Goal: Task Accomplishment & Management: Manage account settings

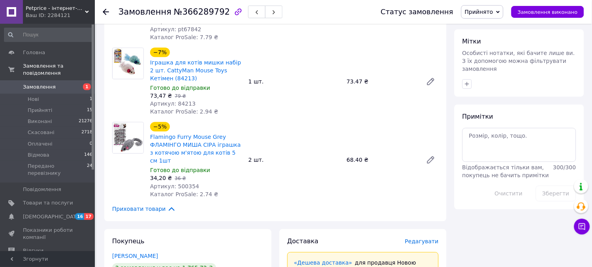
scroll to position [395, 0]
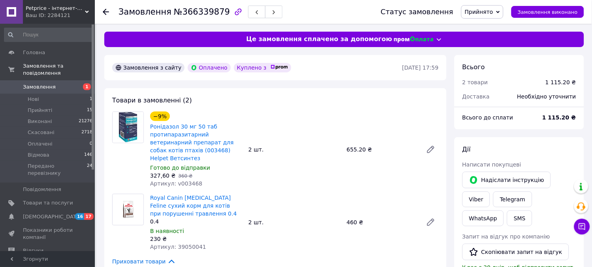
scroll to position [44, 0]
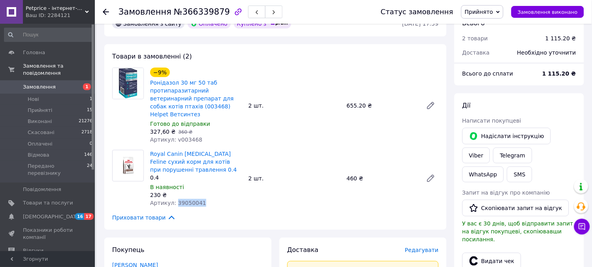
drag, startPoint x: 175, startPoint y: 194, endPoint x: 205, endPoint y: 192, distance: 30.8
click at [207, 199] on div "Артикул: 39050041" at bounding box center [196, 203] width 92 height 8
copy span "39050041"
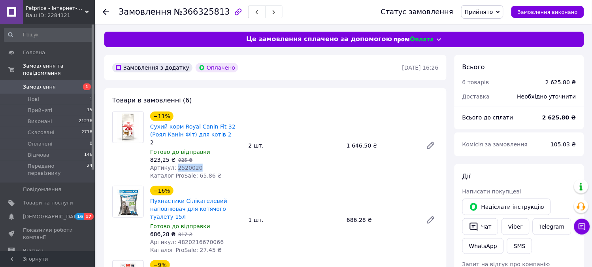
drag, startPoint x: 174, startPoint y: 166, endPoint x: 198, endPoint y: 164, distance: 24.5
click at [198, 164] on div "Артикул: 2520020" at bounding box center [196, 168] width 92 height 8
copy span "2520020"
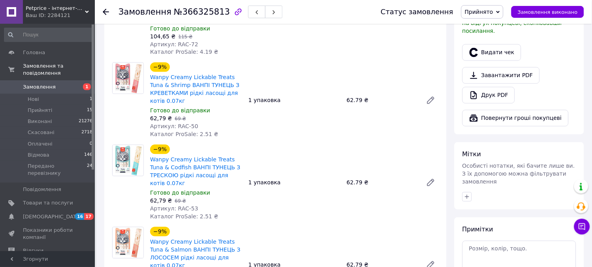
scroll to position [395, 0]
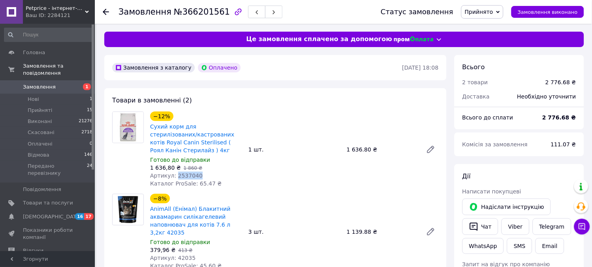
drag, startPoint x: 174, startPoint y: 175, endPoint x: 197, endPoint y: 176, distance: 23.3
click at [197, 176] on div "Артикул: 2537040" at bounding box center [196, 175] width 92 height 8
copy span "2537040"
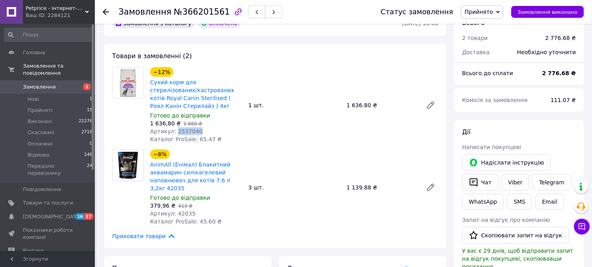
scroll to position [44, 0]
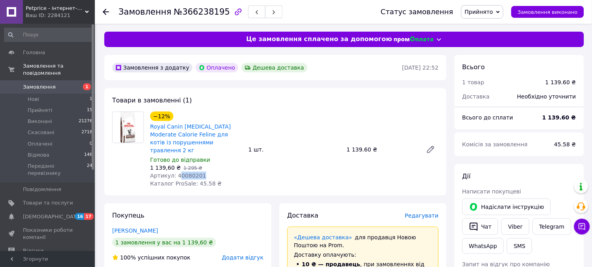
drag, startPoint x: 175, startPoint y: 168, endPoint x: 220, endPoint y: 168, distance: 45.4
click at [220, 171] on div "Артикул: 40080201" at bounding box center [196, 175] width 92 height 8
drag, startPoint x: 174, startPoint y: 165, endPoint x: 207, endPoint y: 169, distance: 33.0
click at [207, 171] on div "Артикул: 40080201" at bounding box center [196, 175] width 92 height 8
copy span "40080201"
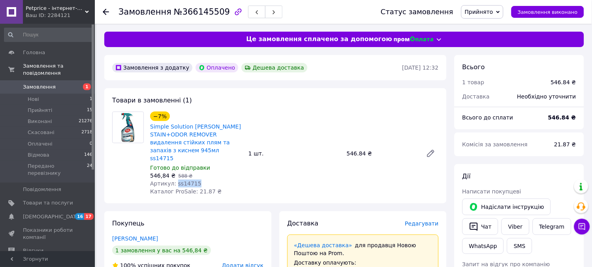
drag, startPoint x: 174, startPoint y: 174, endPoint x: 195, endPoint y: 174, distance: 20.9
click at [194, 179] on div "Артикул: ss14715" at bounding box center [196, 183] width 92 height 8
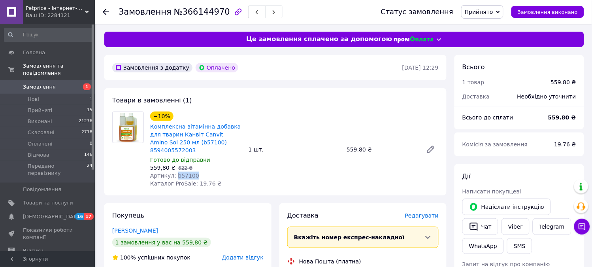
drag, startPoint x: 174, startPoint y: 169, endPoint x: 194, endPoint y: 169, distance: 19.4
click at [194, 171] on div "Артикул: b57100" at bounding box center [196, 175] width 92 height 8
copy span "b57100"
